Goal: Task Accomplishment & Management: Complete application form

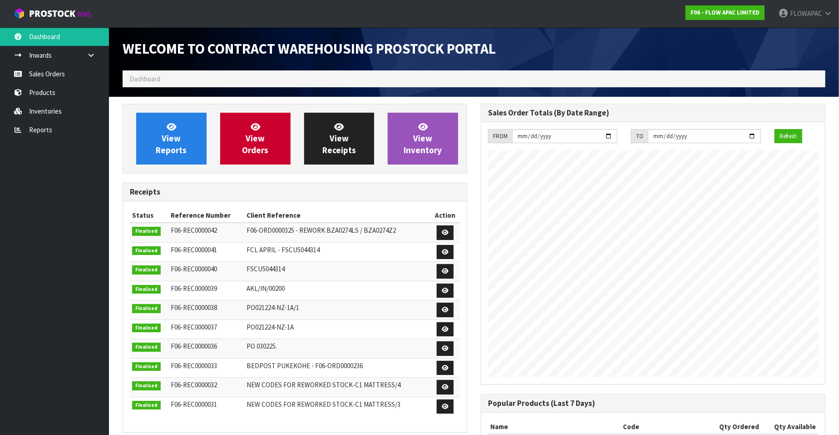
scroll to position [502, 358]
click at [42, 76] on link "Sales Orders" at bounding box center [54, 73] width 109 height 19
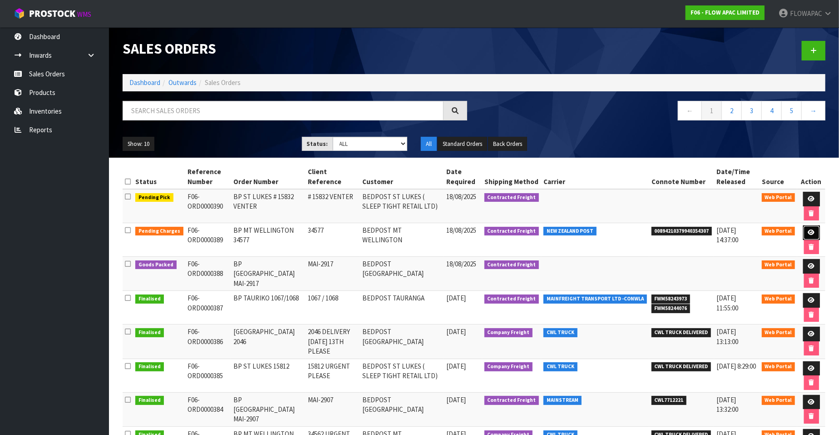
click at [813, 231] on icon at bounding box center [811, 232] width 7 height 6
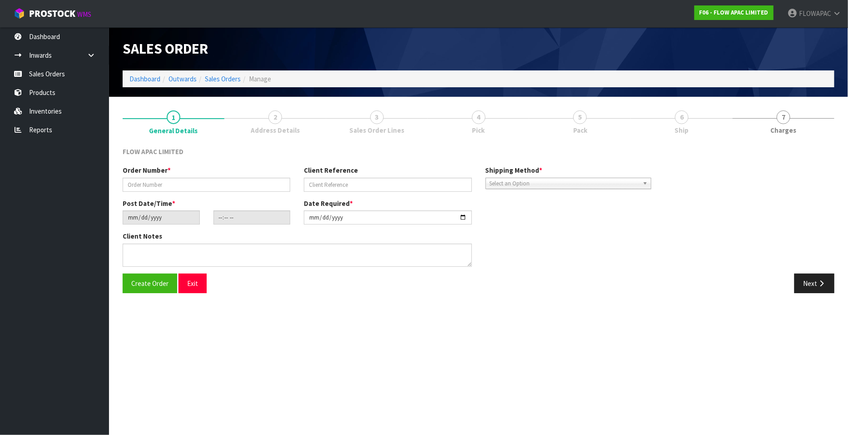
type input "BP MT WELLINGTON 34577"
type input "34577"
type input "[DATE]"
type input "21:42:00.000"
type input "[DATE]"
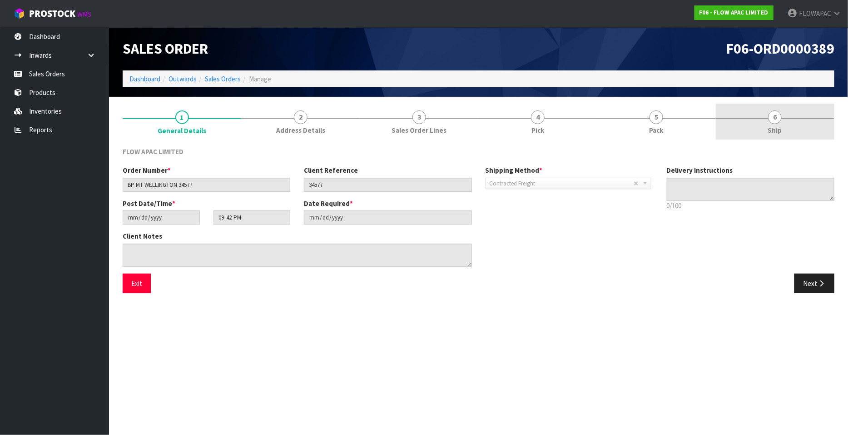
click at [776, 114] on span "6" at bounding box center [775, 117] width 14 height 14
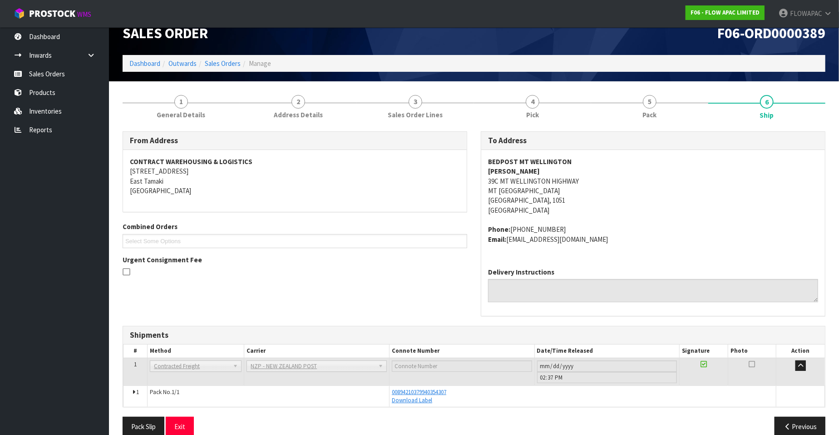
scroll to position [30, 0]
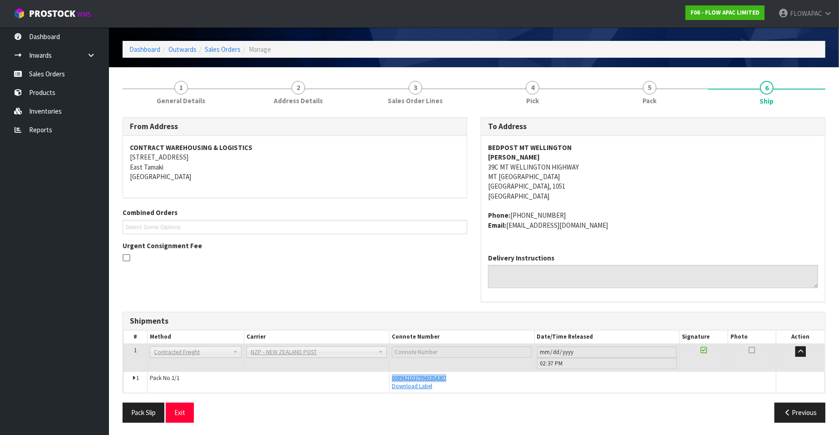
drag, startPoint x: 455, startPoint y: 379, endPoint x: 390, endPoint y: 379, distance: 65.8
click at [390, 379] on td "00894210379940354307 Download Label" at bounding box center [583, 381] width 387 height 21
copy span "00894210379940354307"
click at [62, 76] on link "Sales Orders" at bounding box center [54, 73] width 109 height 19
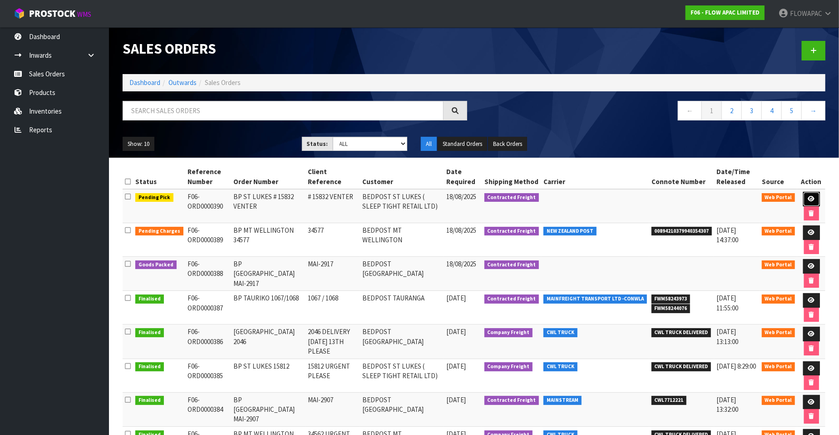
click at [806, 198] on link at bounding box center [811, 199] width 17 height 15
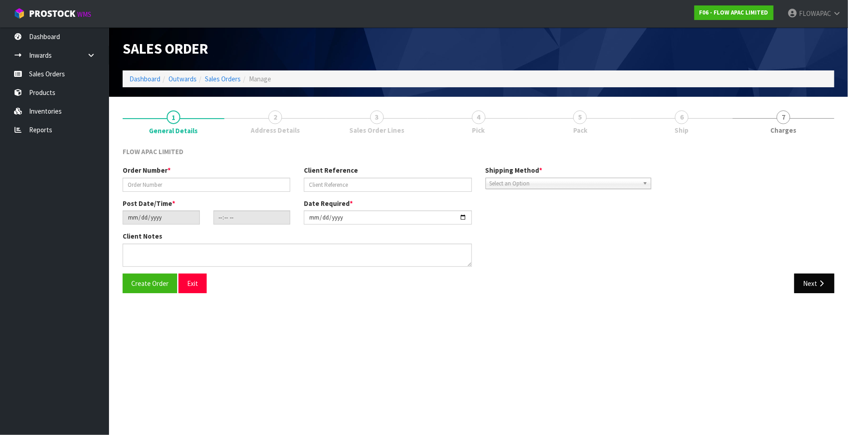
type input "BP ST LUKES # 15832 VENTER"
type input "# 15832 VENTER"
type input "[DATE]"
type input "15:49:00.000"
type input "[DATE]"
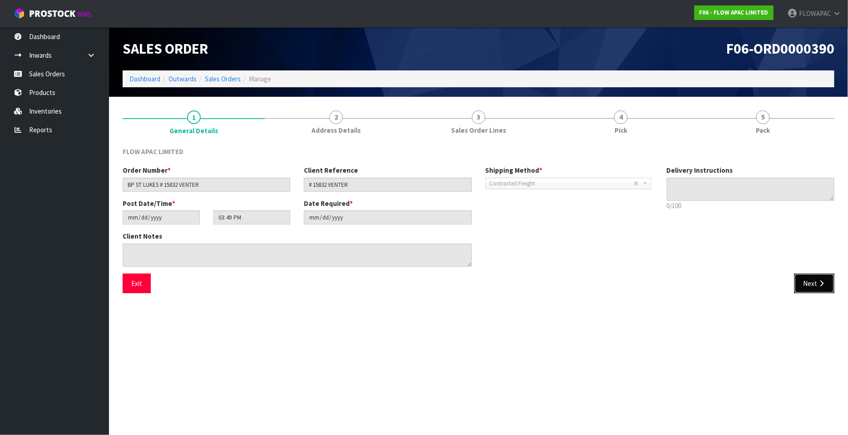
click at [811, 286] on button "Next" at bounding box center [814, 283] width 40 height 20
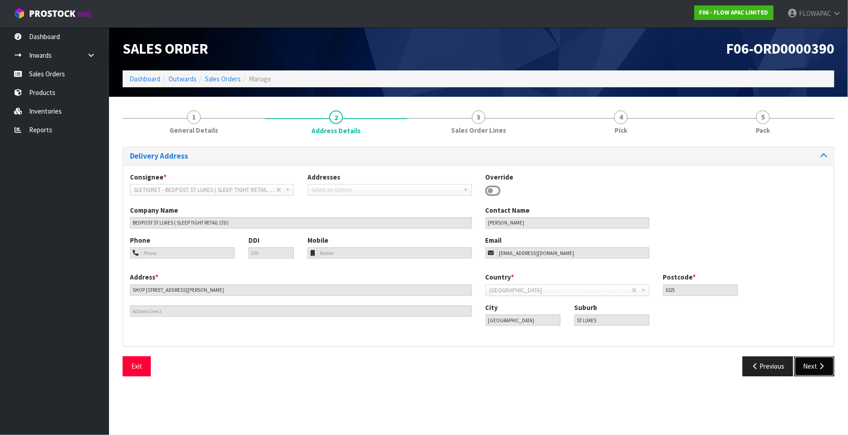
click at [819, 369] on button "Next" at bounding box center [814, 366] width 40 height 20
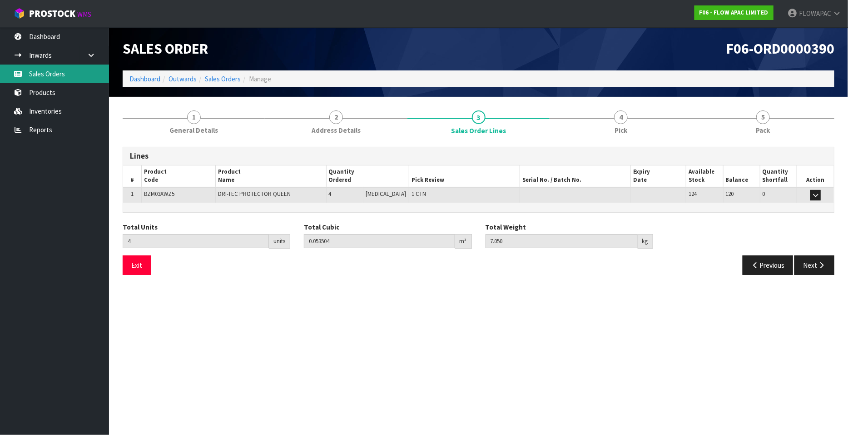
click at [57, 71] on link "Sales Orders" at bounding box center [54, 73] width 109 height 19
